Goal: Task Accomplishment & Management: Manage account settings

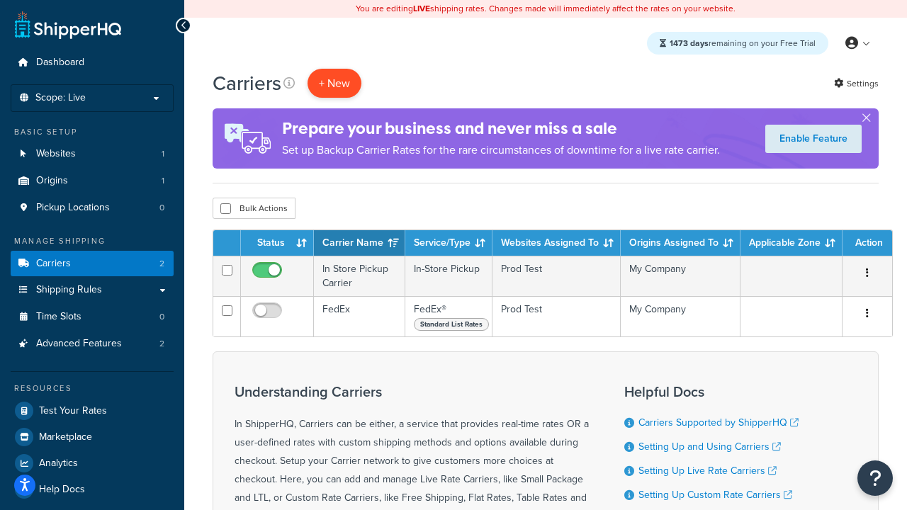
click at [335, 84] on button "+ New" at bounding box center [335, 83] width 54 height 29
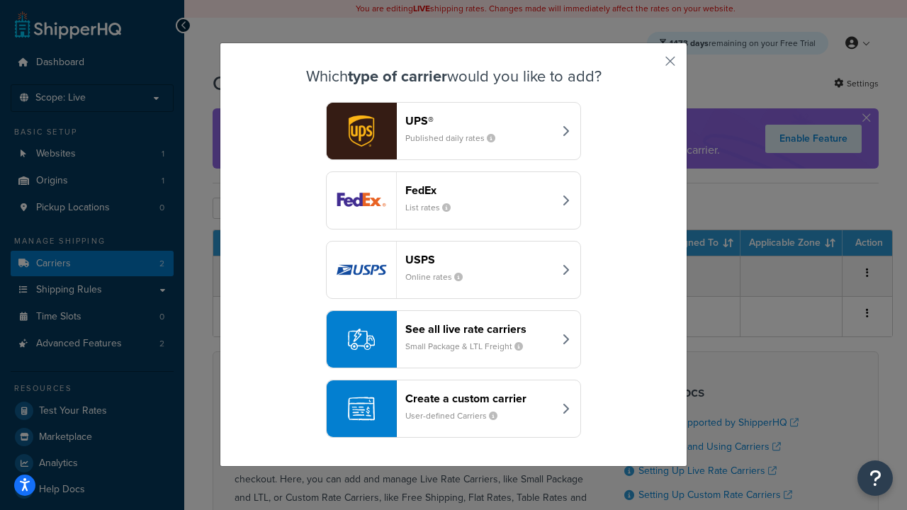
click at [454, 201] on div "FedEx List rates" at bounding box center [480, 201] width 148 height 34
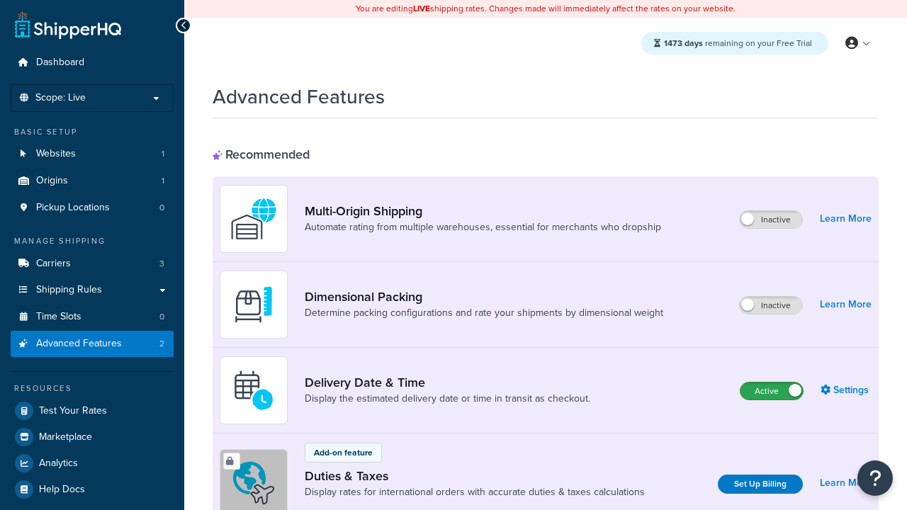
click at [772, 392] on label "Active" at bounding box center [772, 391] width 62 height 17
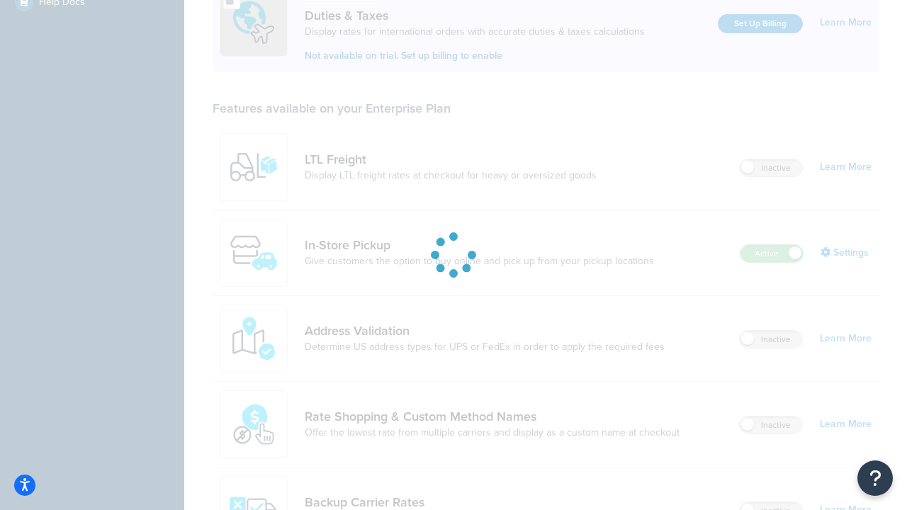
scroll to position [434, 0]
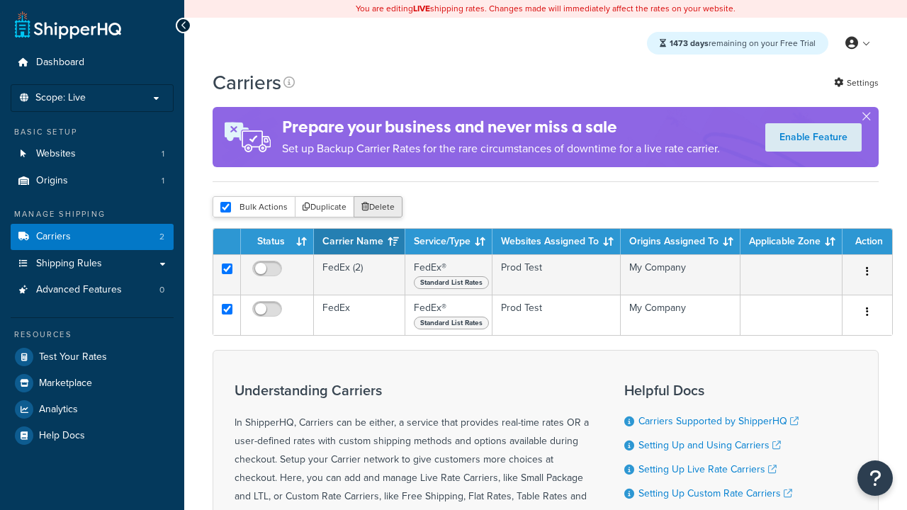
click at [377, 208] on button "Delete" at bounding box center [378, 206] width 49 height 21
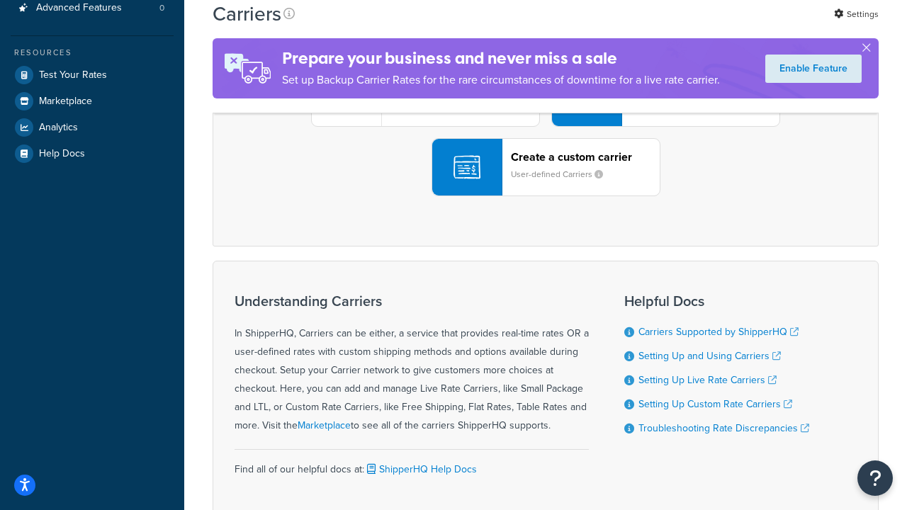
click at [546, 196] on div "UPS® Published daily rates FedEx List rates USPS Online rates See all live rate…" at bounding box center [546, 97] width 637 height 197
click at [705, 25] on header "FedEx" at bounding box center [705, 17] width 149 height 13
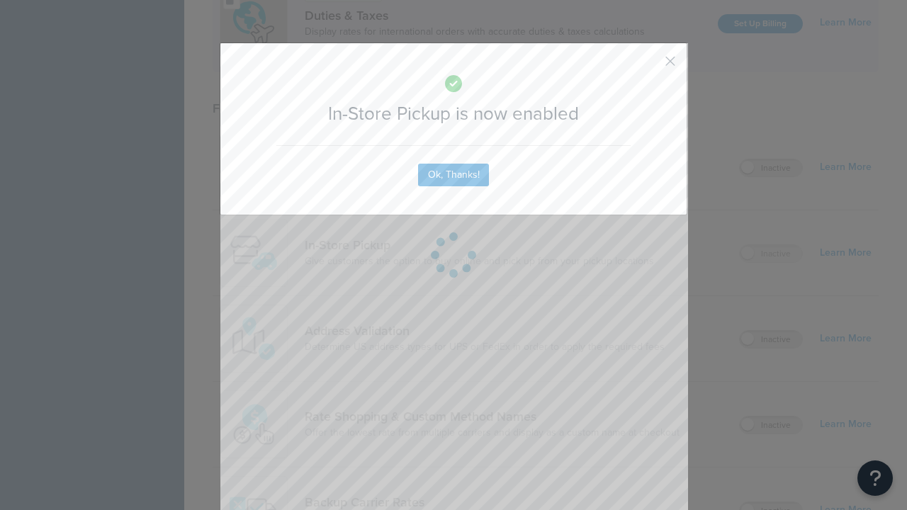
click at [649, 66] on button "button" at bounding box center [650, 67] width 4 height 4
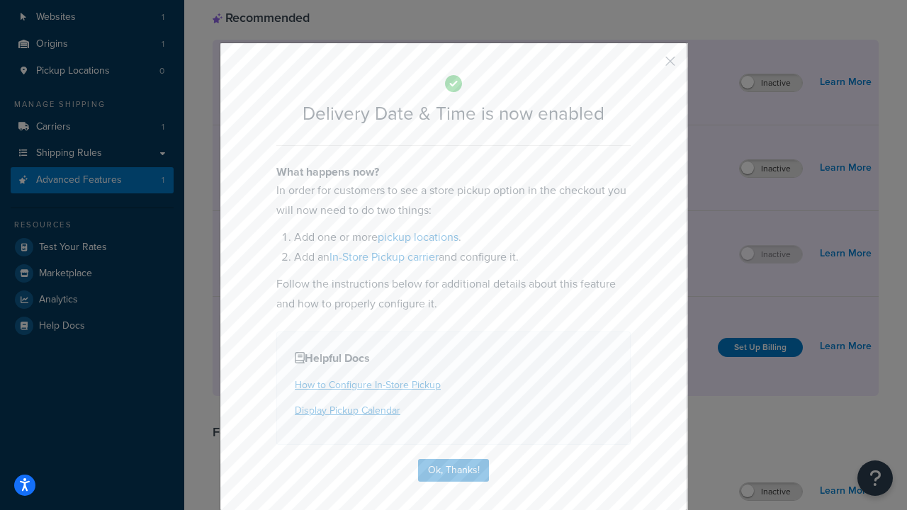
click at [649, 66] on button "button" at bounding box center [650, 67] width 4 height 4
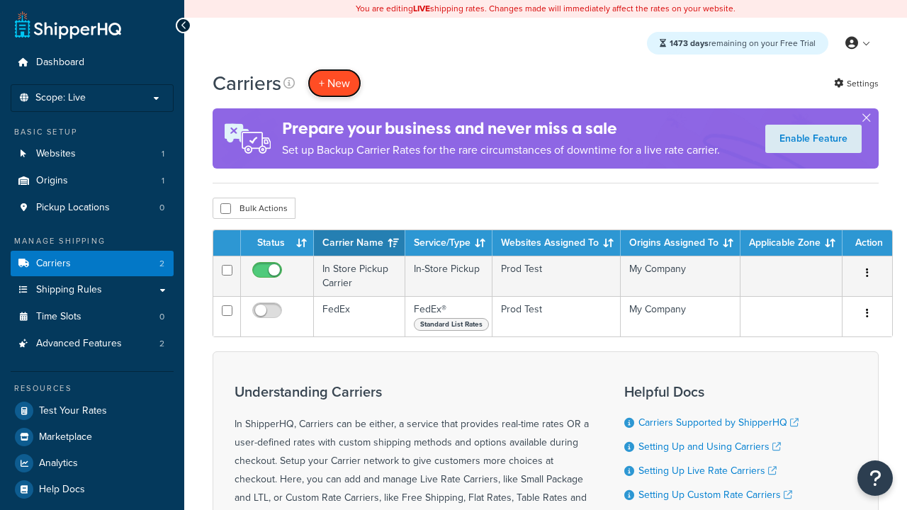
click at [335, 84] on button "+ New" at bounding box center [335, 83] width 54 height 29
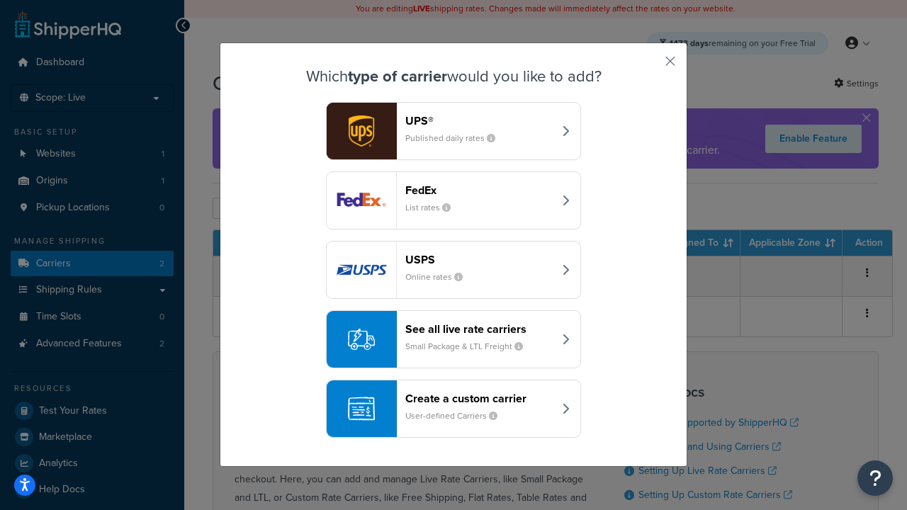
click at [454, 410] on div "Create a custom carrier User-defined Carriers" at bounding box center [480, 409] width 148 height 34
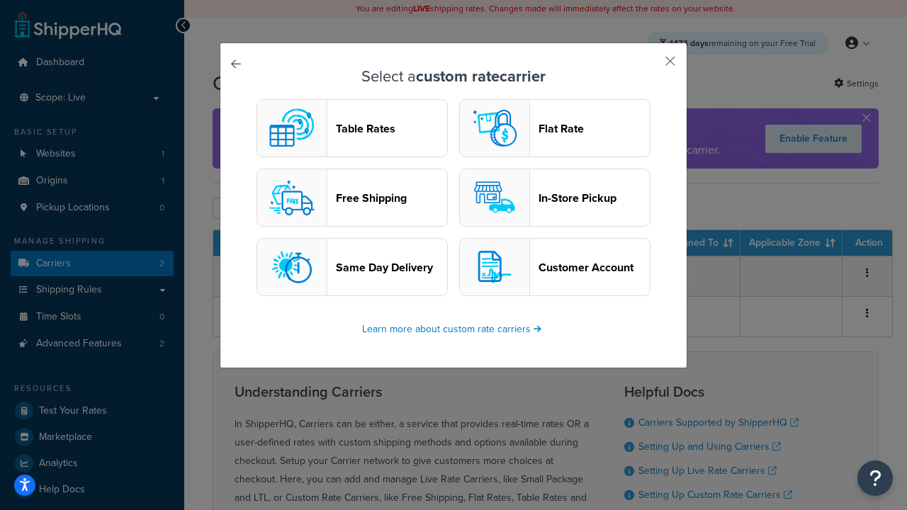
click at [555, 198] on header "In-Store Pickup" at bounding box center [594, 197] width 111 height 13
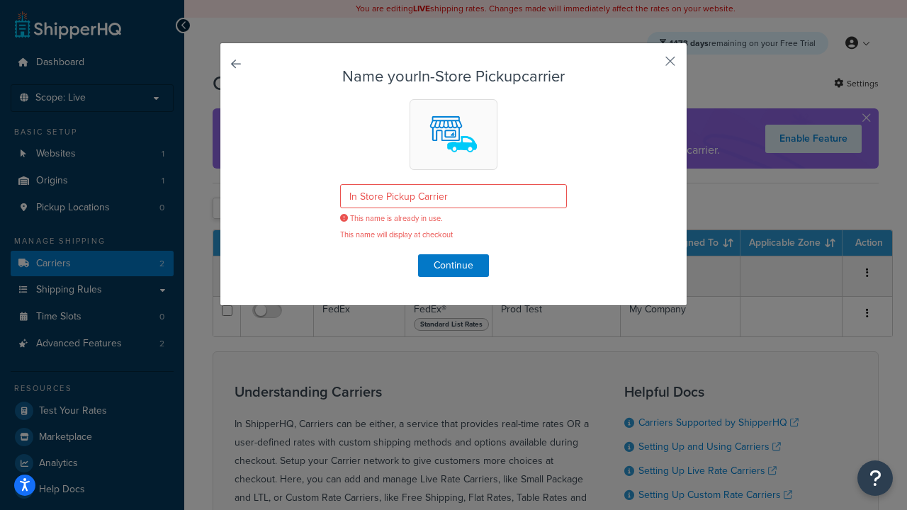
click at [649, 66] on button "button" at bounding box center [650, 67] width 4 height 4
click at [225, 210] on input "checkbox" at bounding box center [225, 208] width 11 height 11
checkbox input "true"
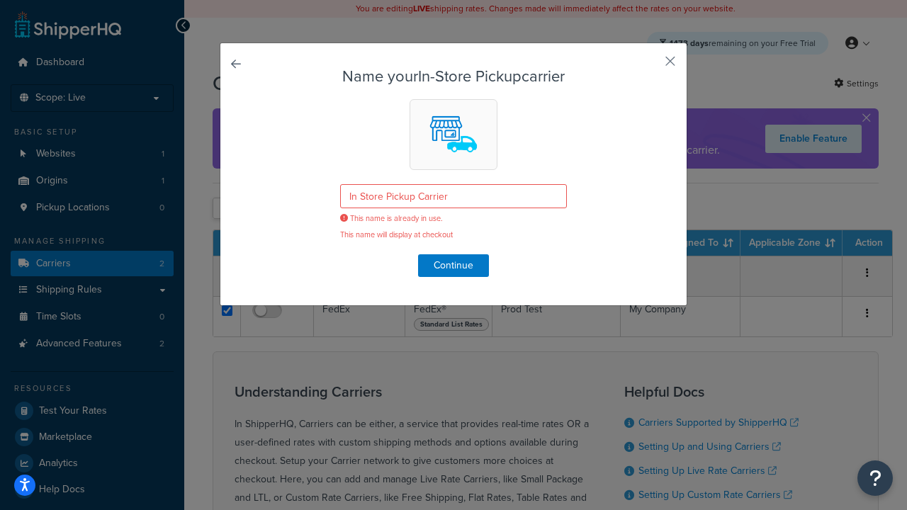
click at [0, 0] on button "Delete" at bounding box center [0, 0] width 0 height 0
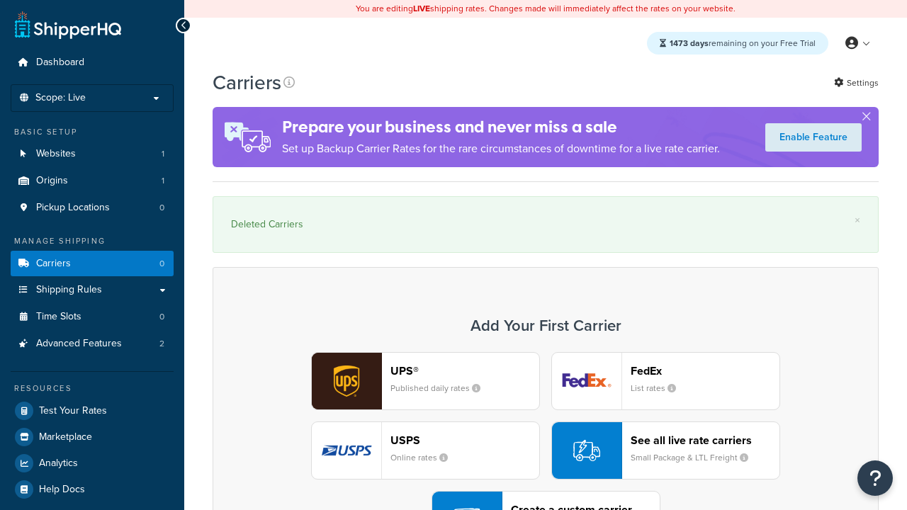
scroll to position [40, 0]
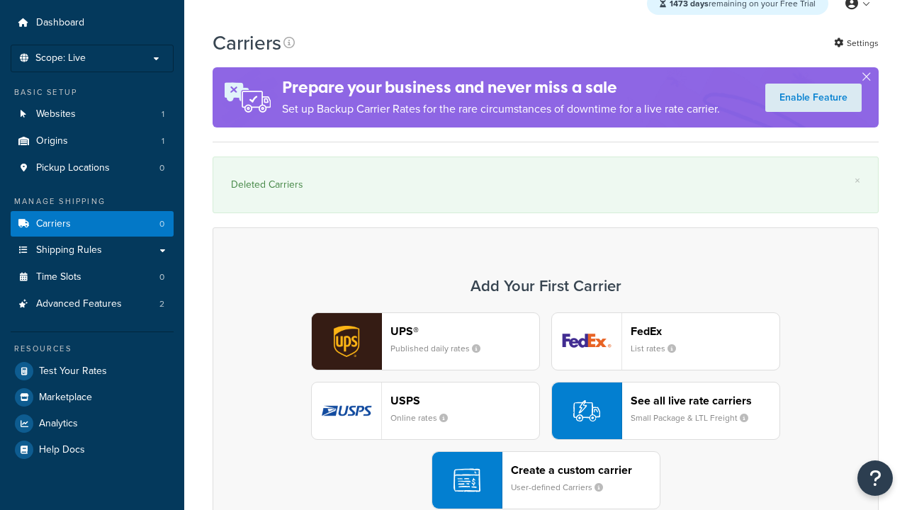
click at [546, 412] on div "UPS® Published daily rates FedEx List rates USPS Online rates See all live rate…" at bounding box center [546, 411] width 637 height 197
click at [546, 481] on div "Create a custom carrier User-defined Carriers" at bounding box center [585, 481] width 149 height 34
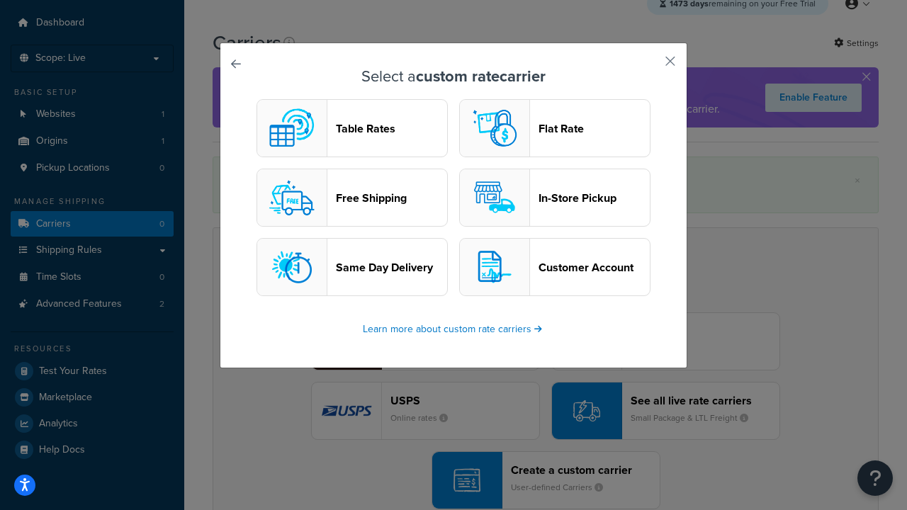
click at [555, 198] on header "In-Store Pickup" at bounding box center [594, 197] width 111 height 13
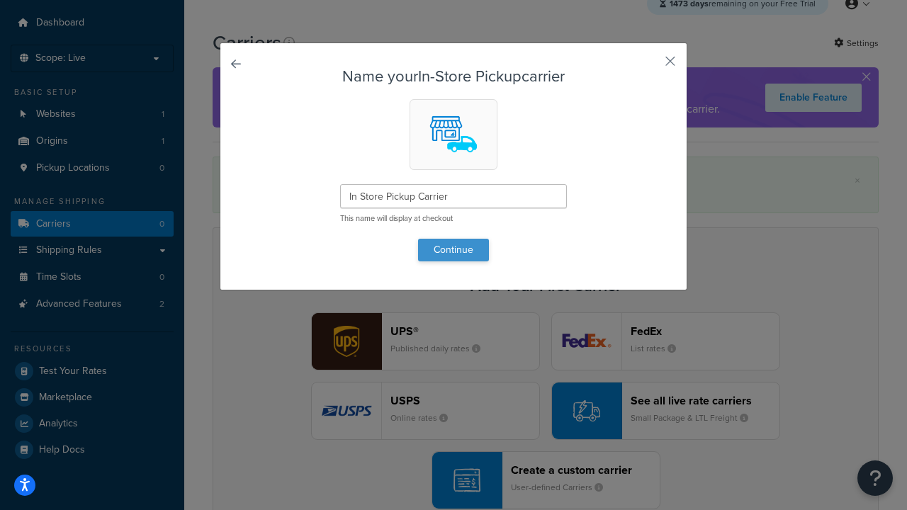
type input "In Store Pickup Carrier"
click at [454, 250] on button "Continue" at bounding box center [453, 250] width 71 height 23
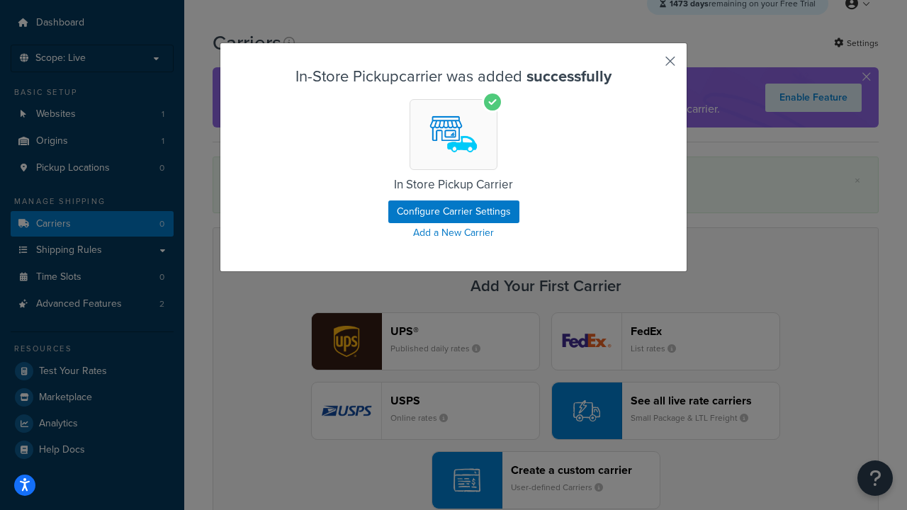
click at [649, 66] on button "button" at bounding box center [650, 67] width 4 height 4
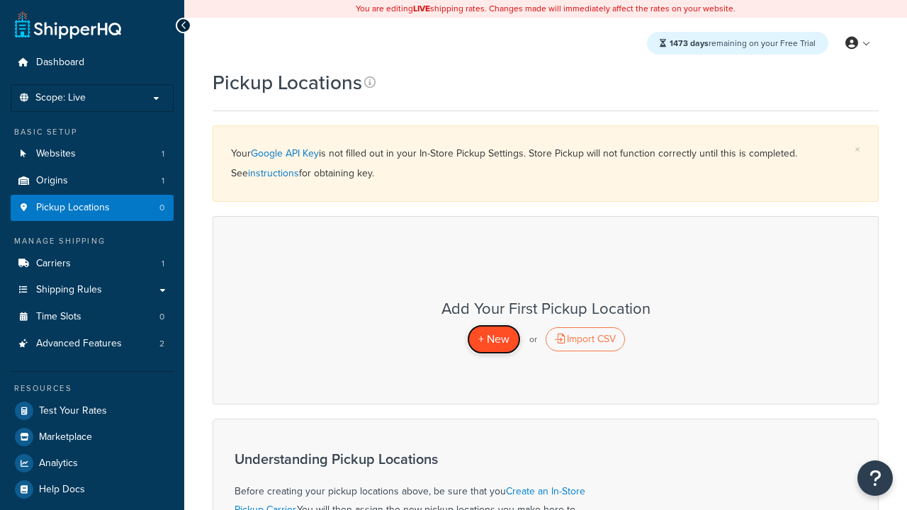
click at [493, 340] on span "+ New" at bounding box center [494, 339] width 31 height 16
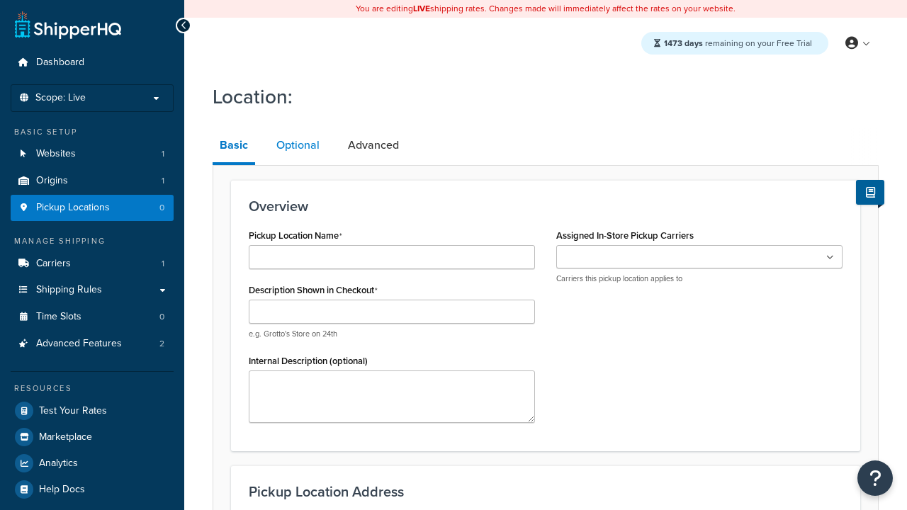
click at [297, 146] on link "Optional" at bounding box center [297, 145] width 57 height 34
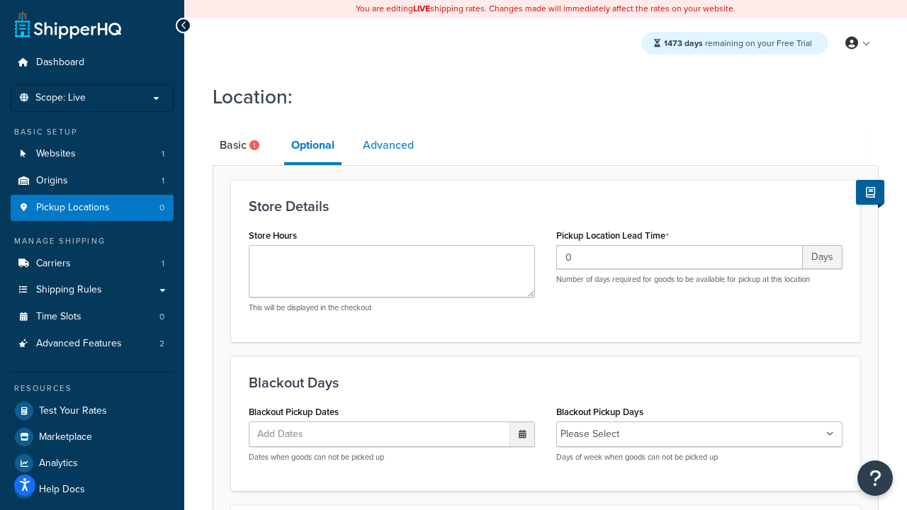
click at [389, 146] on link "Advanced" at bounding box center [388, 145] width 65 height 34
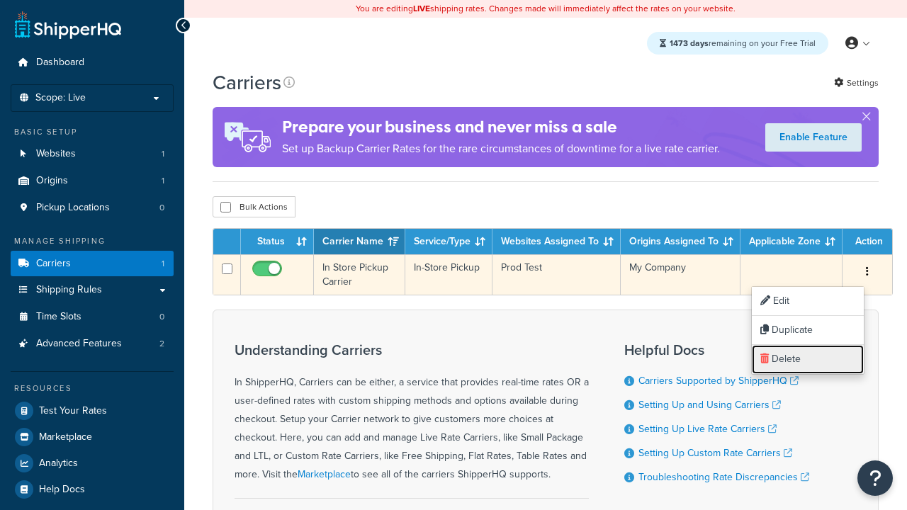
click at [807, 359] on link "Delete" at bounding box center [808, 359] width 112 height 29
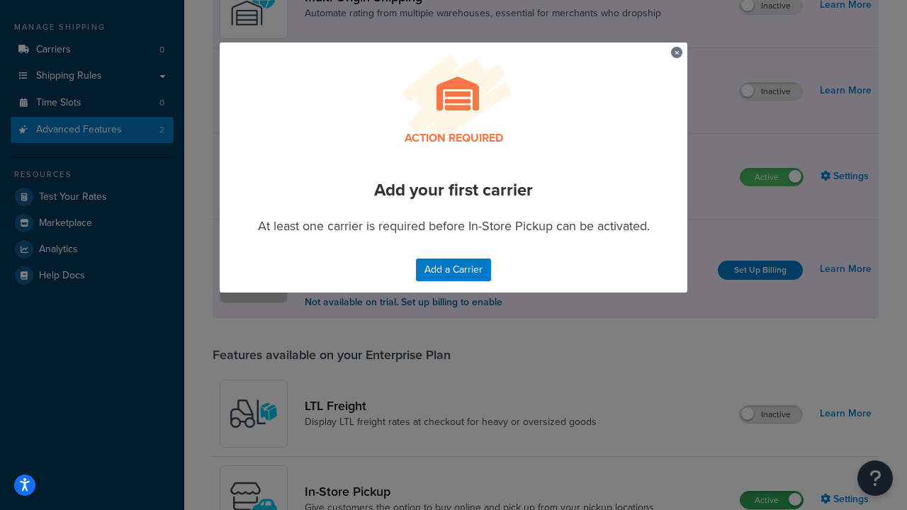
scroll to position [461, 0]
